Goal: Transaction & Acquisition: Purchase product/service

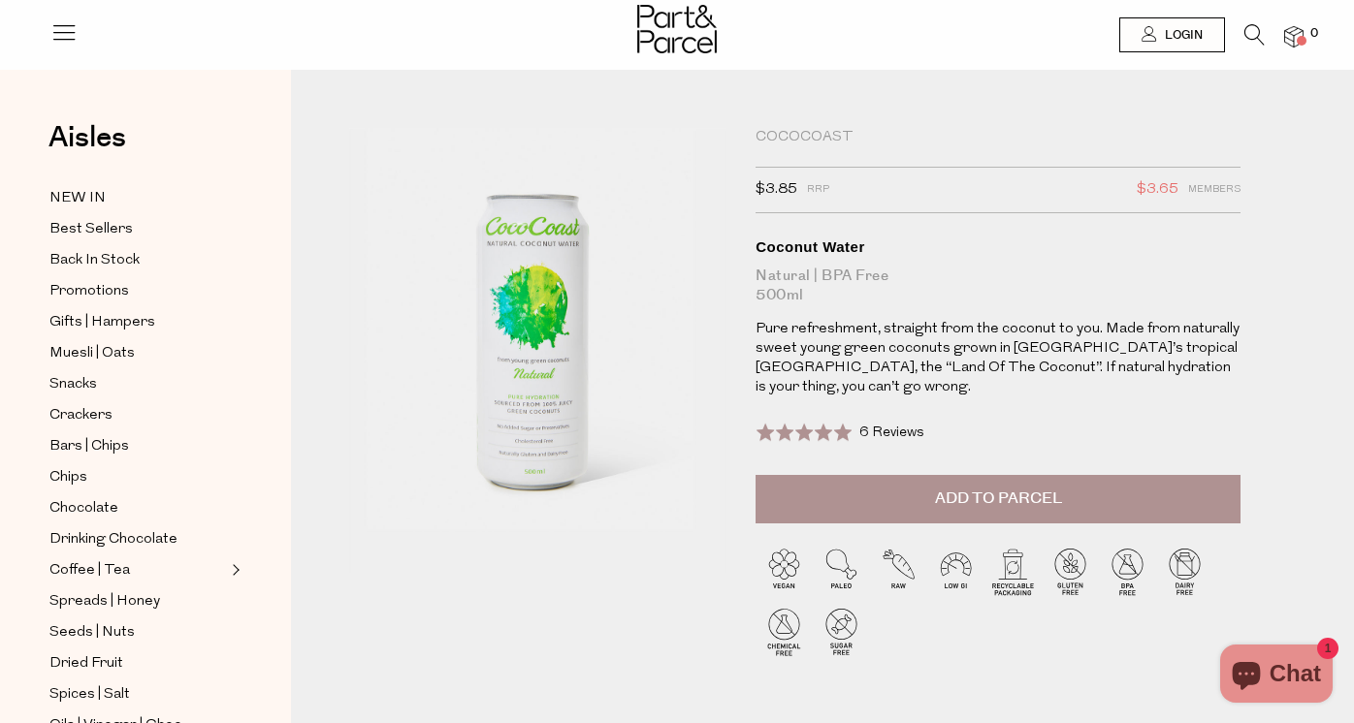
click at [529, 297] on img at bounding box center [544, 435] width 679 height 801
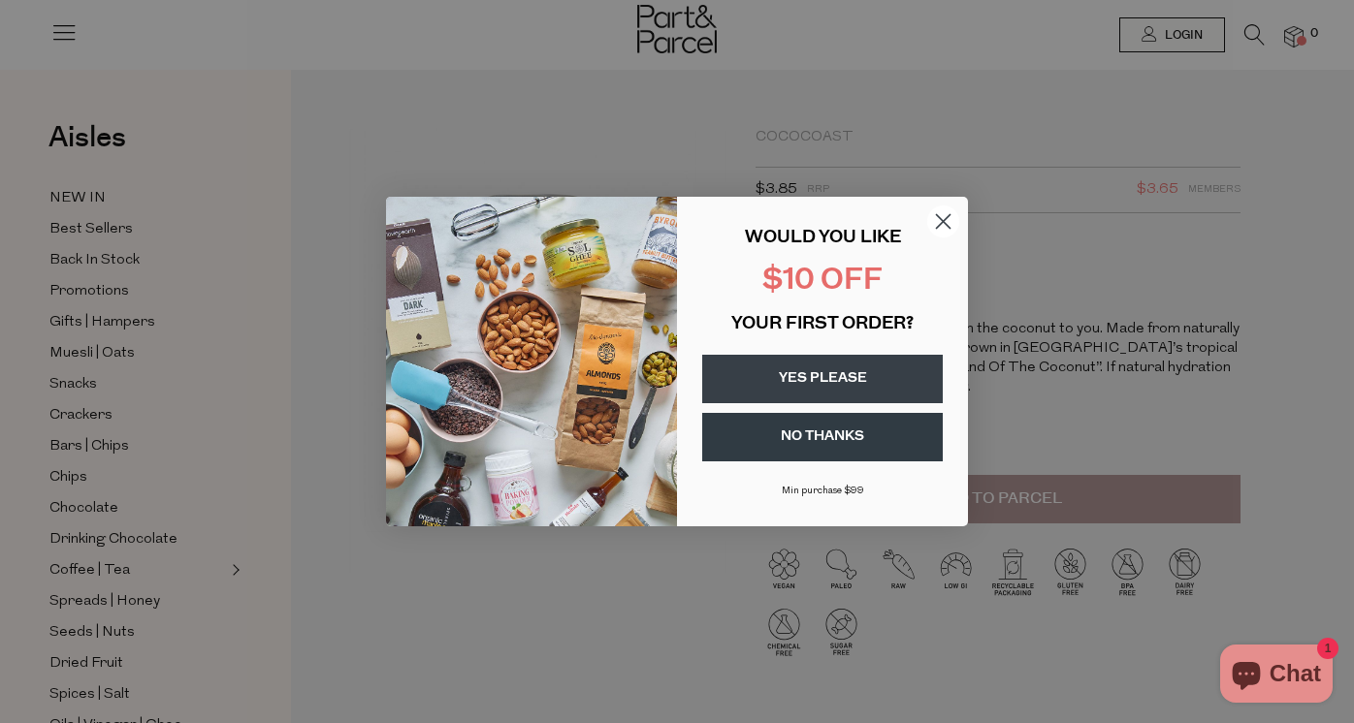
click at [944, 218] on circle "Close dialog" at bounding box center [943, 222] width 32 height 32
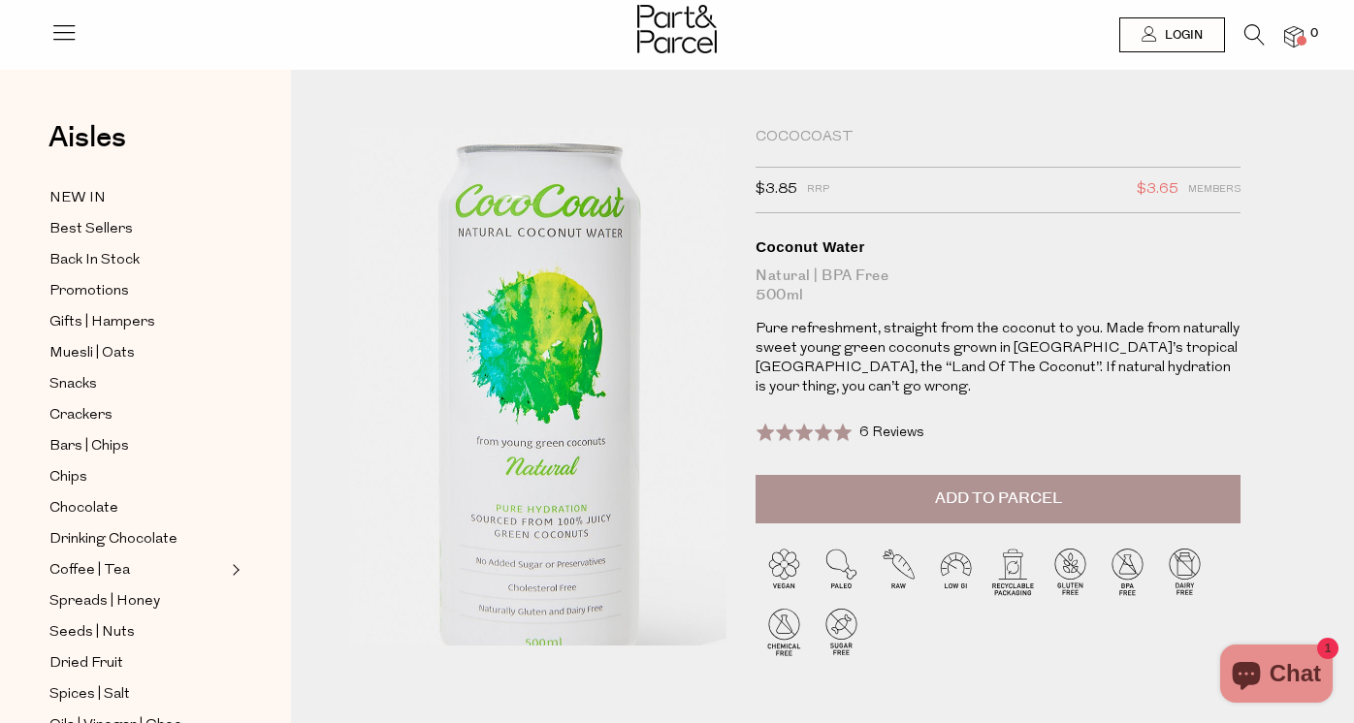
click at [523, 316] on img at bounding box center [548, 424] width 679 height 801
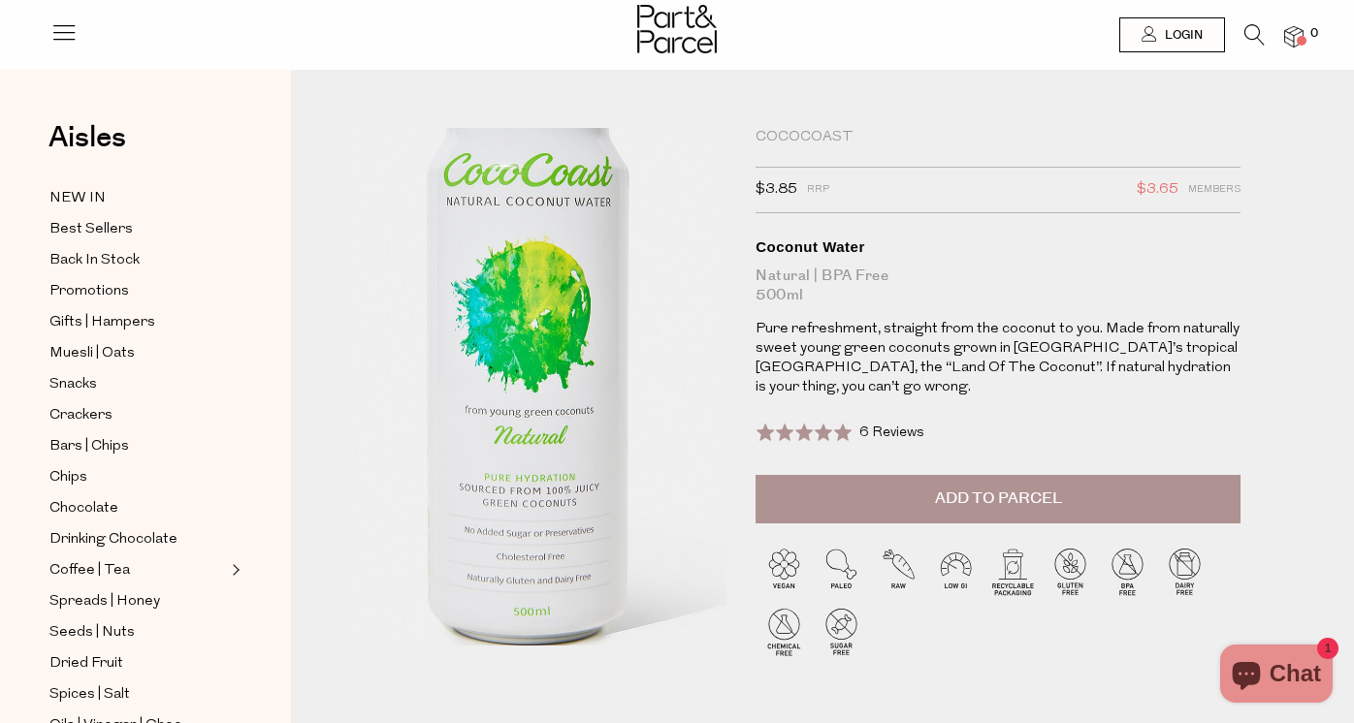
click at [538, 374] on img at bounding box center [537, 393] width 679 height 801
